Goal: Task Accomplishment & Management: Manage account settings

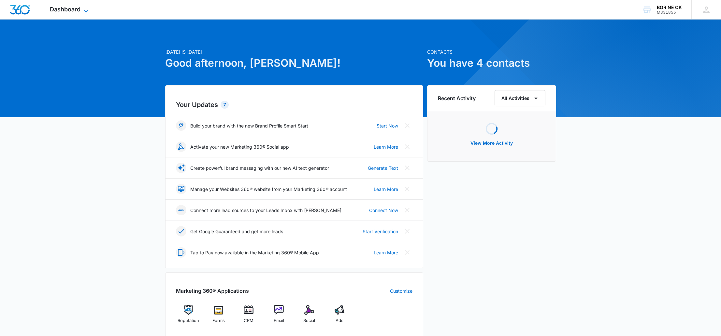
click at [75, 11] on span "Dashboard" at bounding box center [65, 9] width 31 height 7
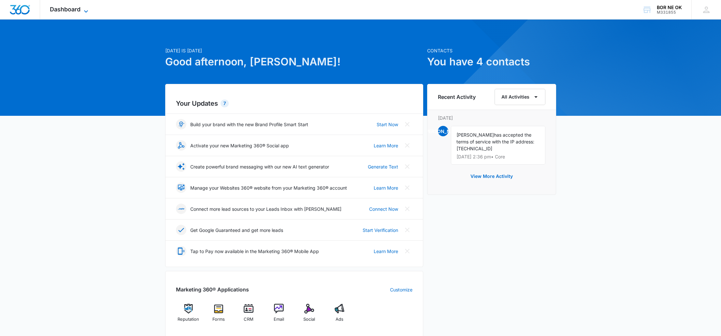
click at [63, 6] on span "Dashboard" at bounding box center [65, 9] width 31 height 7
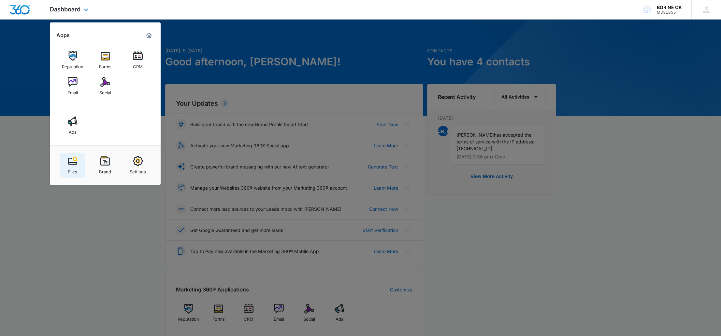
click at [76, 164] on img at bounding box center [73, 161] width 10 height 10
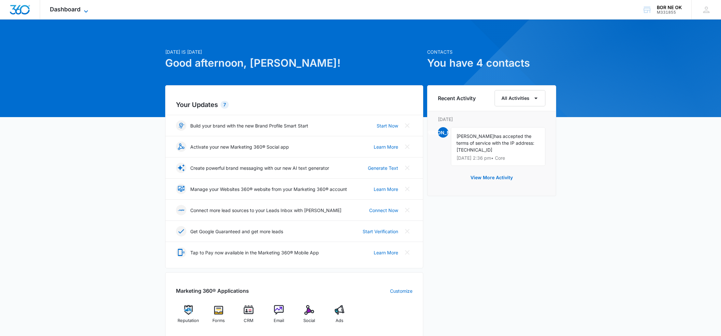
click at [64, 9] on span "Dashboard" at bounding box center [65, 9] width 31 height 7
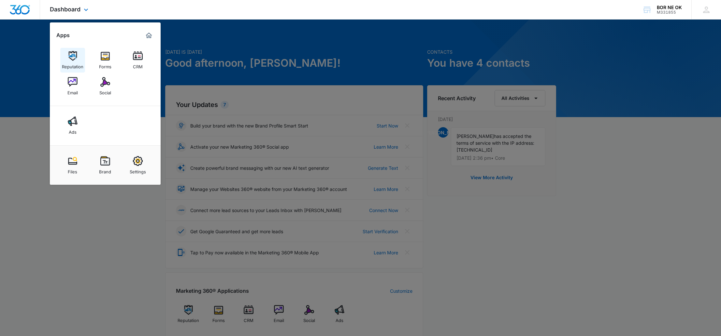
click at [75, 57] on img at bounding box center [73, 56] width 10 height 10
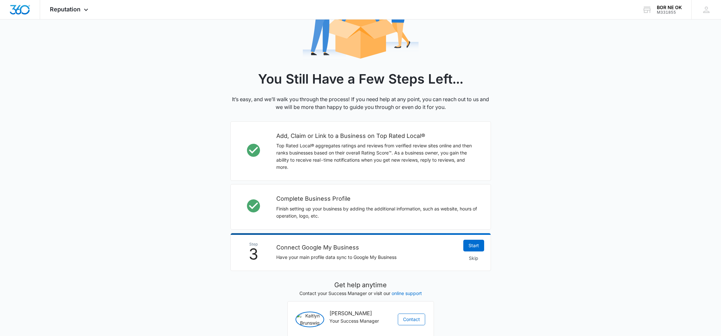
scroll to position [128, 0]
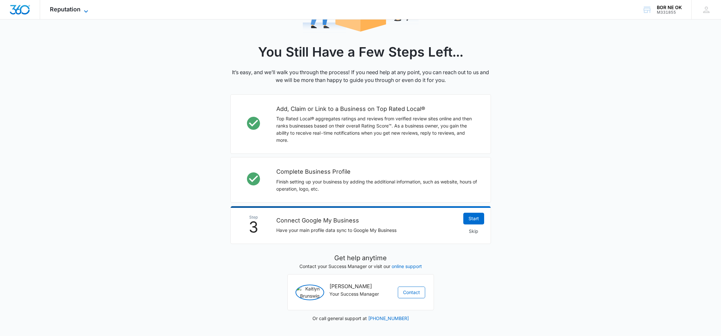
click at [76, 10] on span "Reputation" at bounding box center [65, 9] width 31 height 7
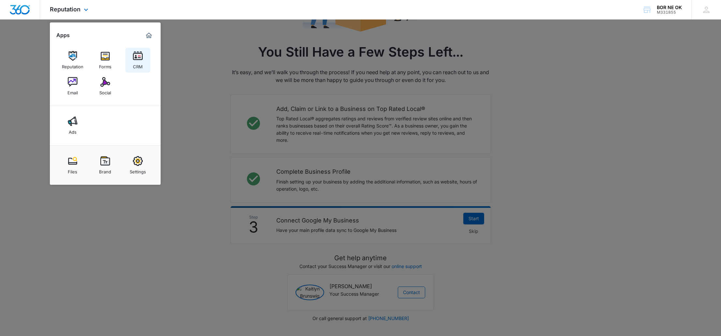
click at [135, 58] on img at bounding box center [138, 56] width 10 height 10
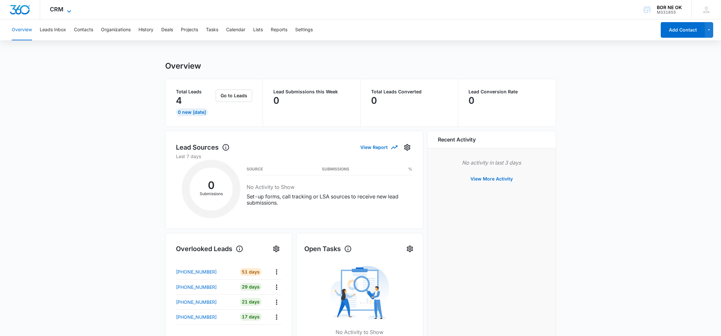
click at [65, 8] on icon at bounding box center [69, 11] width 8 height 8
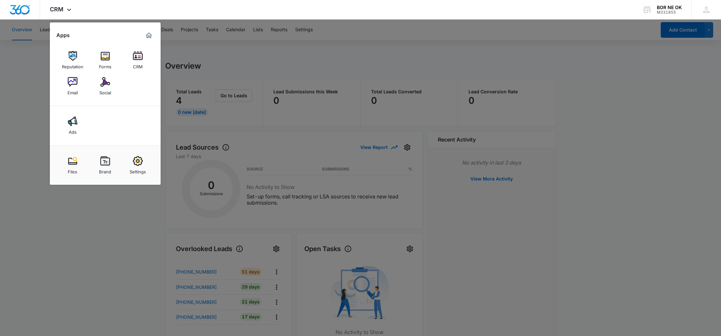
click at [140, 160] on img at bounding box center [138, 161] width 10 height 10
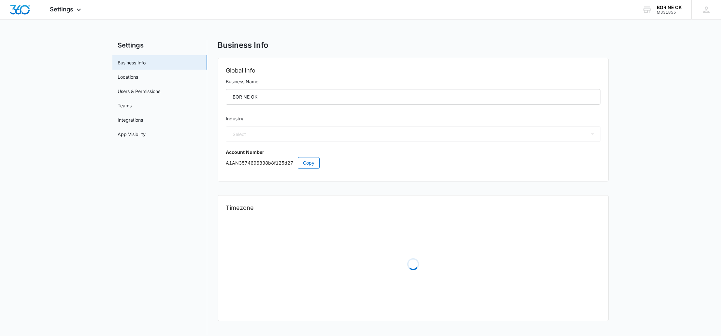
select select "4"
select select "US"
select select "America/[GEOGRAPHIC_DATA]"
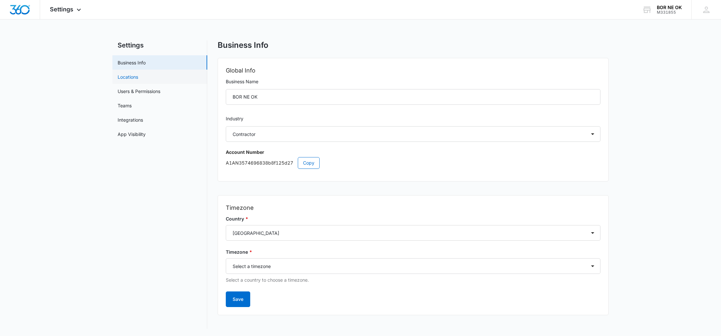
click at [138, 76] on link "Locations" at bounding box center [128, 77] width 21 height 7
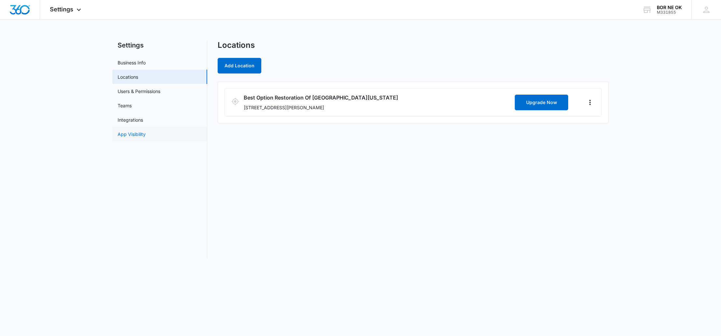
click at [146, 136] on link "App Visibility" at bounding box center [132, 134] width 28 height 7
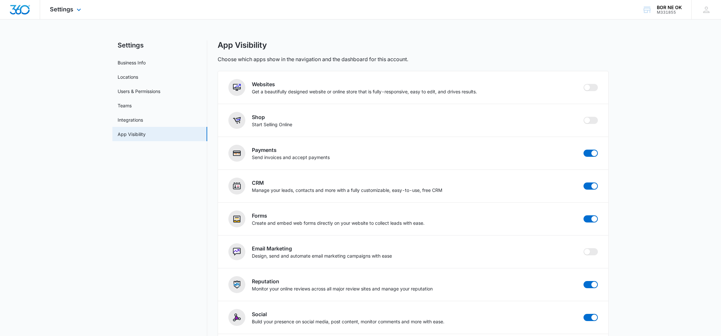
click at [69, 16] on div "Settings Apps Reputation Forms CRM Email Social Ads Files Brand Settings" at bounding box center [66, 9] width 52 height 19
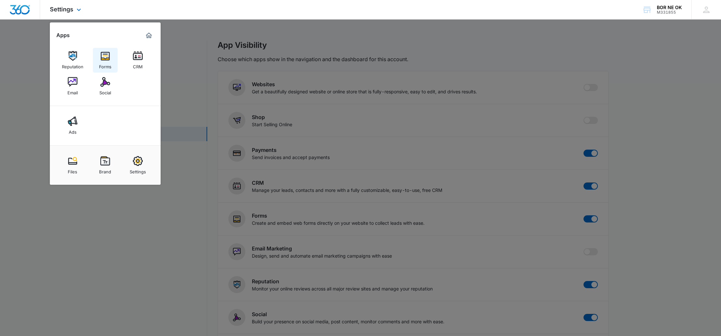
click at [114, 59] on link "Forms" at bounding box center [105, 60] width 25 height 25
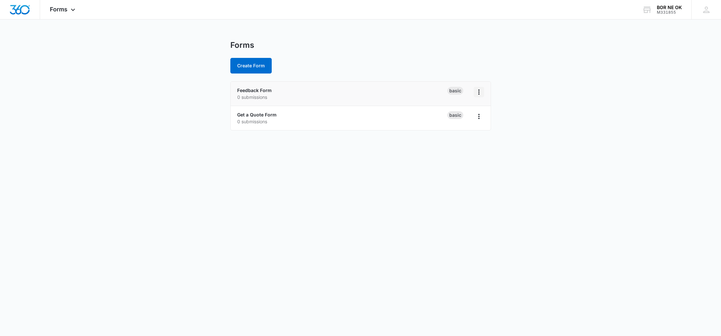
click at [479, 92] on icon "Overflow Menu" at bounding box center [478, 92] width 1 height 5
click at [248, 90] on link "Feedback Form" at bounding box center [254, 91] width 35 height 6
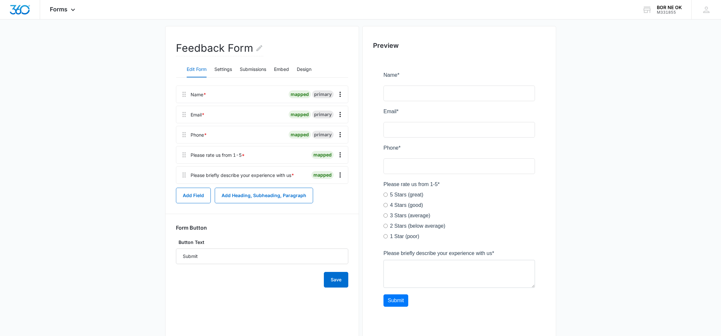
scroll to position [63, 0]
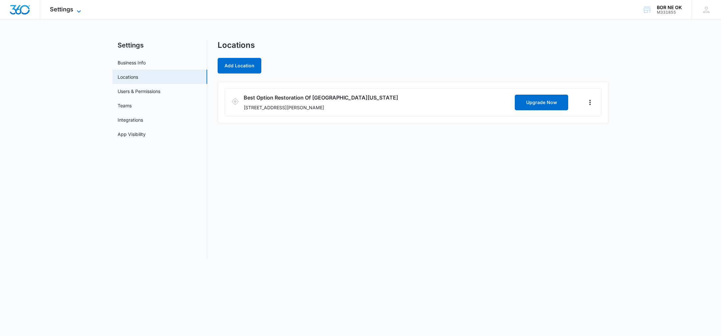
click at [59, 11] on span "Settings" at bounding box center [61, 9] width 23 height 7
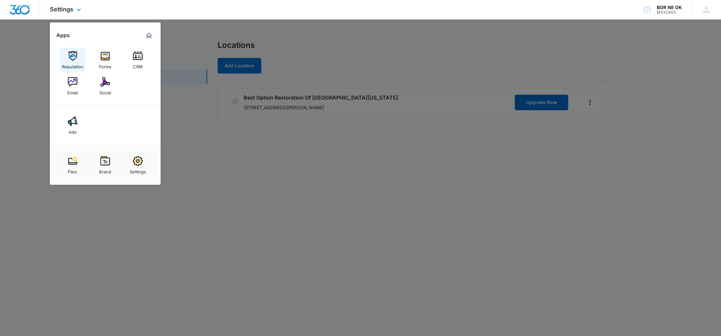
click at [73, 56] on img at bounding box center [73, 56] width 10 height 10
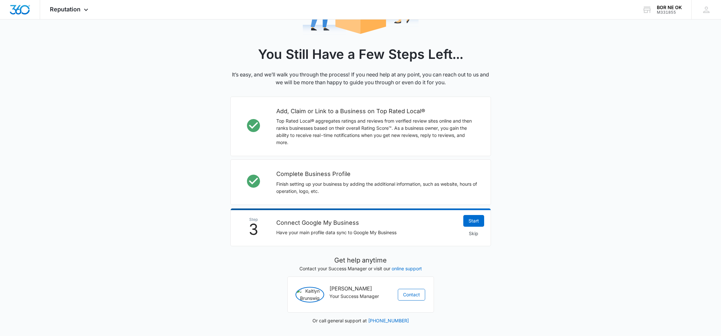
scroll to position [128, 0]
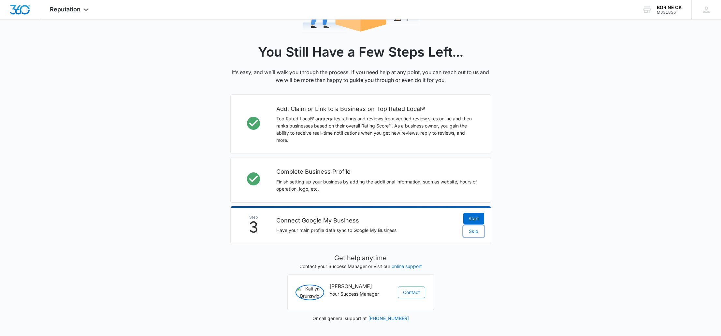
click at [474, 228] on span "Skip" at bounding box center [473, 231] width 9 height 7
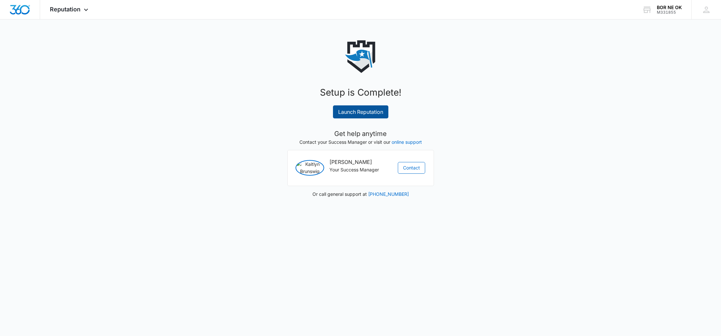
click at [361, 108] on link "Launch Reputation" at bounding box center [360, 112] width 55 height 13
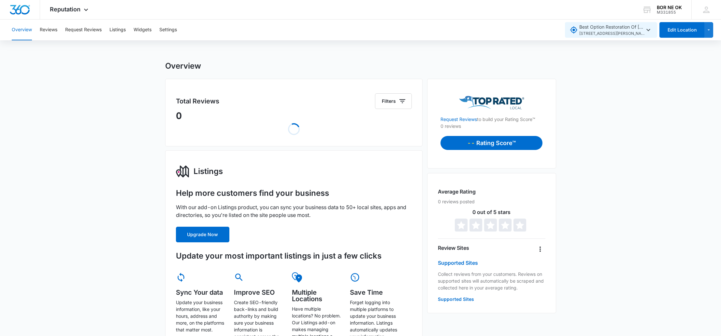
click at [649, 30] on icon "button" at bounding box center [648, 30] width 8 height 8
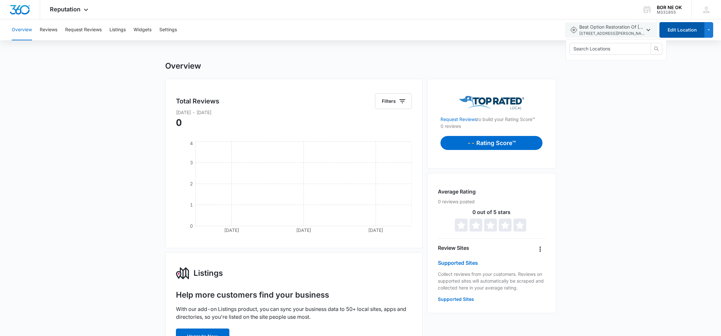
click at [695, 28] on button "Edit Location" at bounding box center [681, 30] width 45 height 16
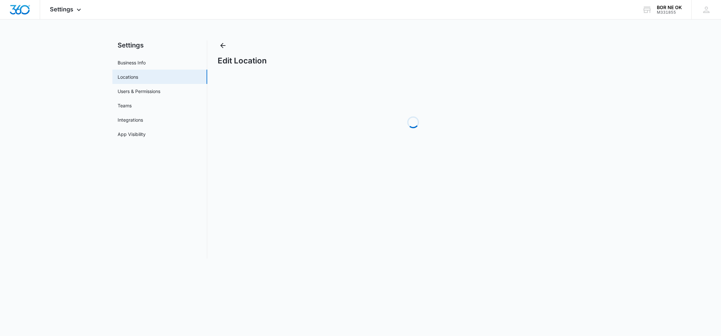
select select "[US_STATE]"
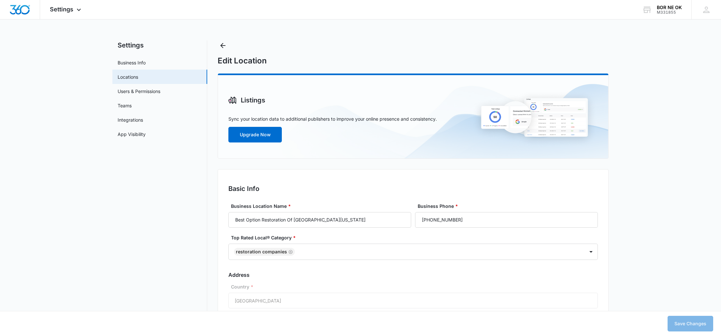
scroll to position [29, 0]
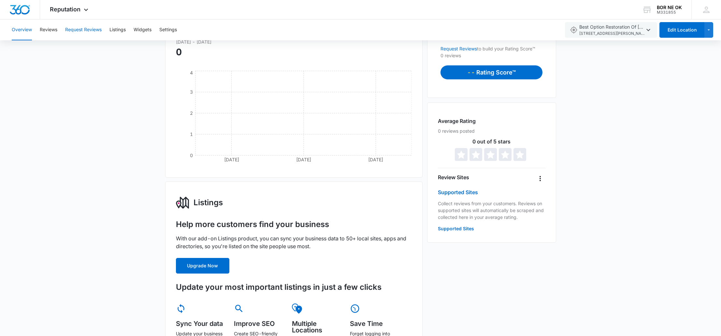
scroll to position [70, 0]
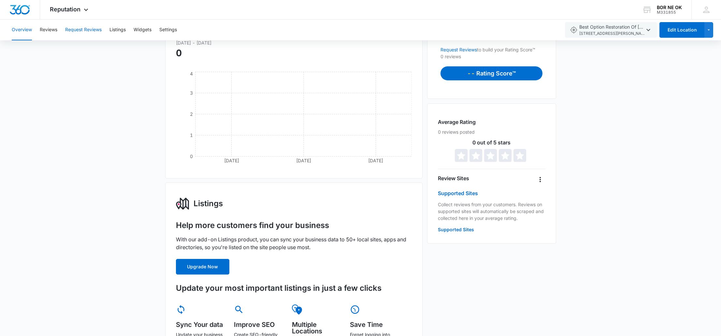
click at [95, 31] on button "Request Reviews" at bounding box center [83, 30] width 36 height 21
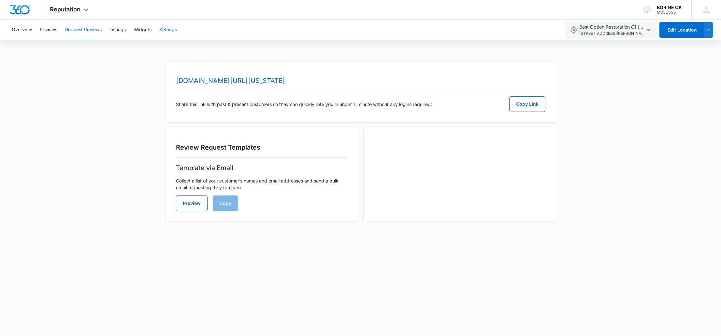
click at [172, 30] on button "Settings" at bounding box center [168, 30] width 18 height 21
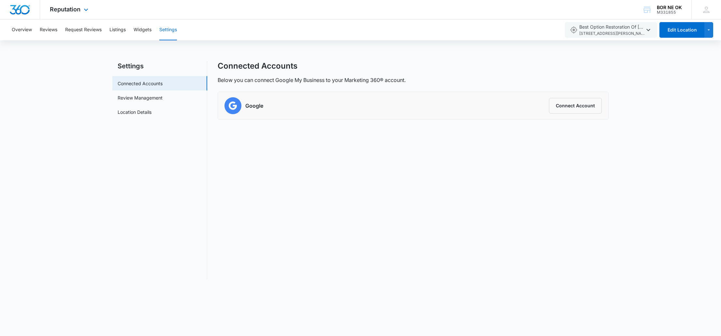
click at [21, 7] on img "Dashboard" at bounding box center [19, 10] width 21 height 10
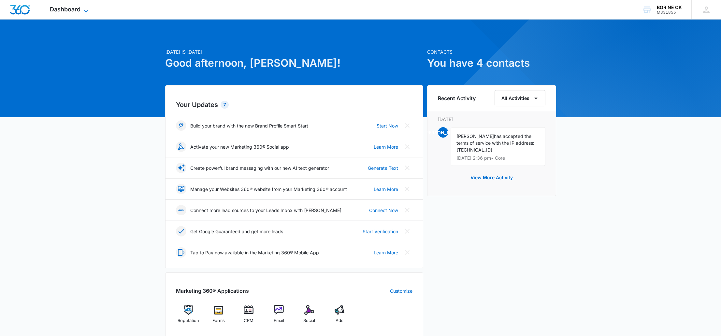
click at [73, 10] on span "Dashboard" at bounding box center [65, 9] width 31 height 7
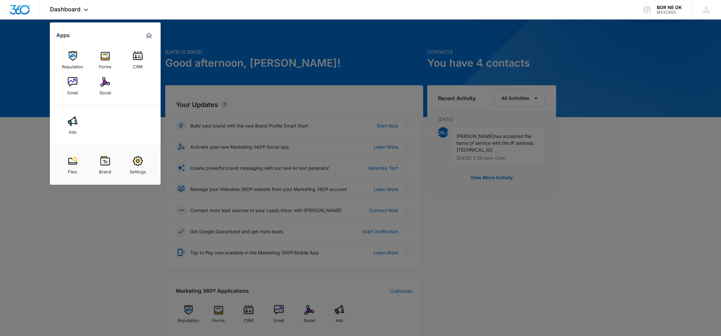
click at [139, 164] on img at bounding box center [138, 161] width 10 height 10
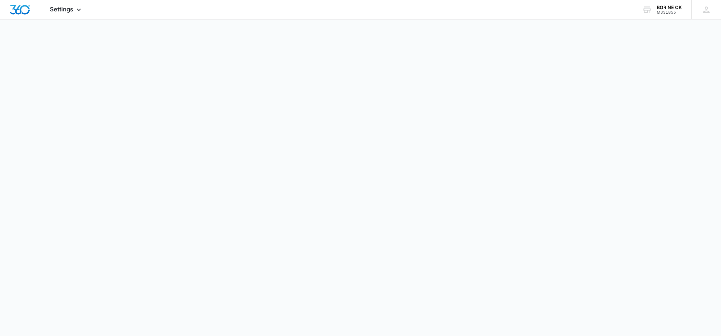
select select "4"
select select "US"
select select "America/[GEOGRAPHIC_DATA]"
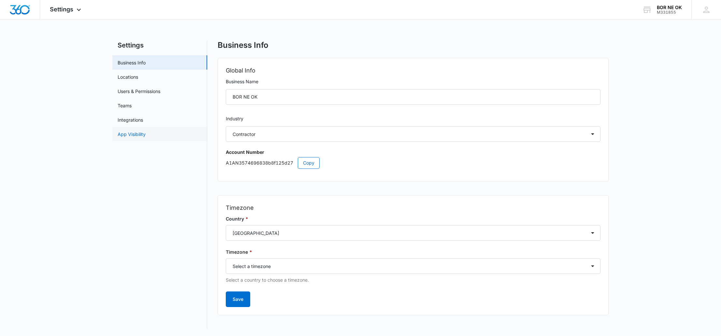
click at [146, 132] on link "App Visibility" at bounding box center [132, 134] width 28 height 7
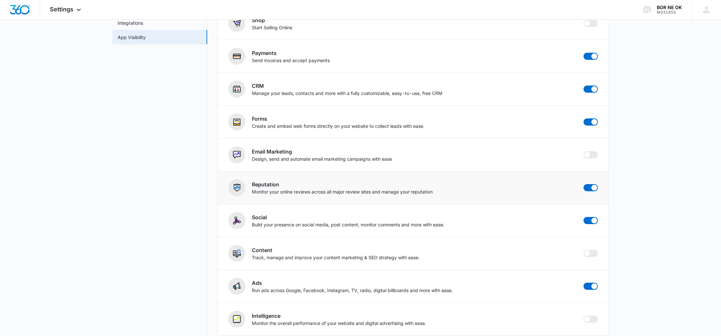
scroll to position [105, 0]
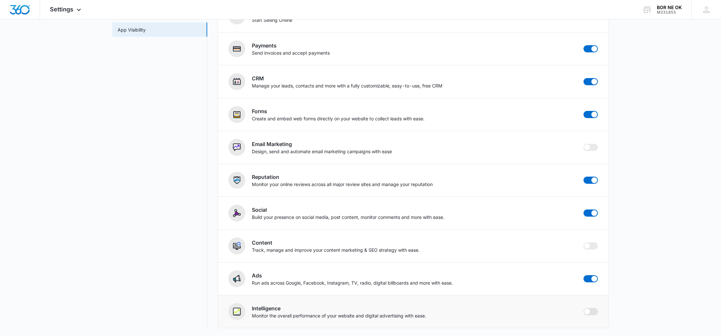
click at [592, 312] on span at bounding box center [590, 311] width 14 height 7
click at [583, 308] on input "checkbox" at bounding box center [583, 308] width 0 height 0
checkbox input "true"
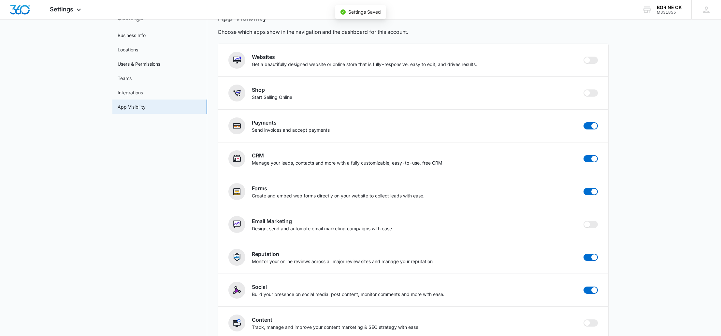
scroll to position [0, 0]
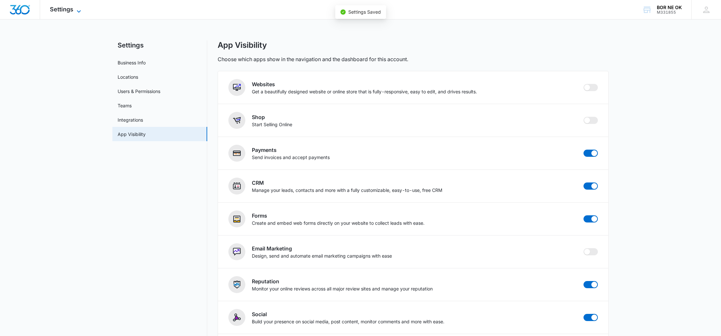
click at [64, 9] on span "Settings" at bounding box center [61, 9] width 23 height 7
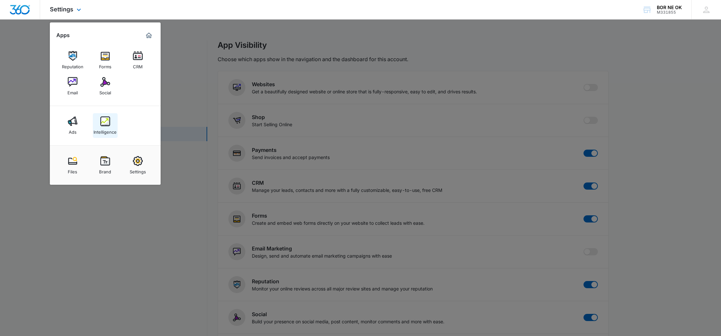
click at [108, 121] on img at bounding box center [105, 122] width 10 height 10
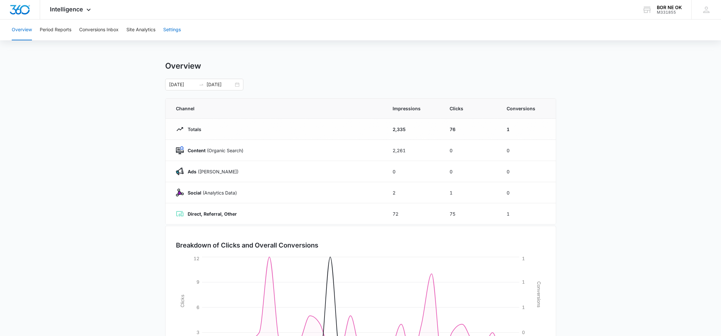
click at [168, 31] on button "Settings" at bounding box center [172, 30] width 18 height 21
